Goal: Complete application form

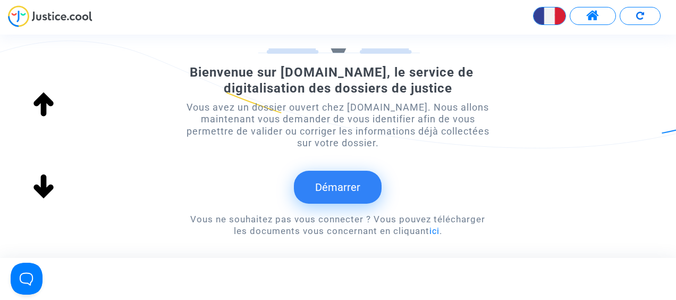
scroll to position [159, 0]
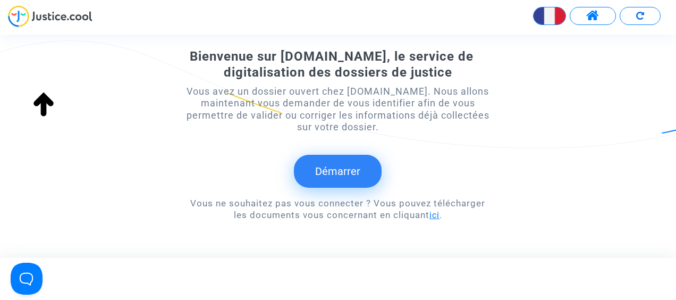
click at [433, 217] on link "ici" at bounding box center [434, 215] width 10 height 10
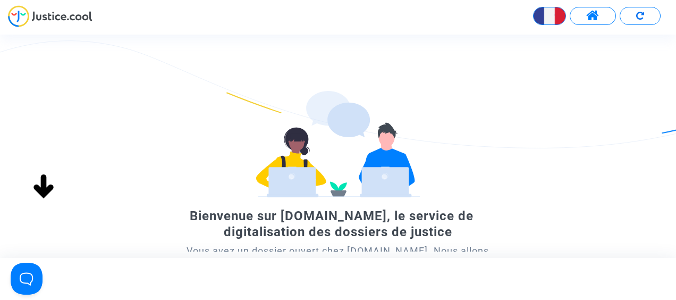
scroll to position [159, 0]
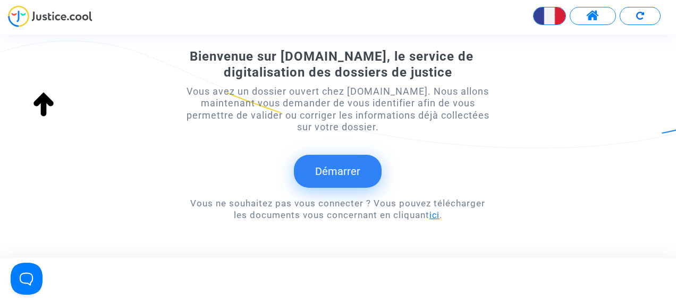
click at [434, 214] on link "ici" at bounding box center [434, 215] width 10 height 10
click at [287, 35] on div "Bienvenue sur [DOMAIN_NAME], le service de digitalisation des dossiers de justi…" at bounding box center [338, 146] width 676 height 223
